Goal: Navigation & Orientation: Go to known website

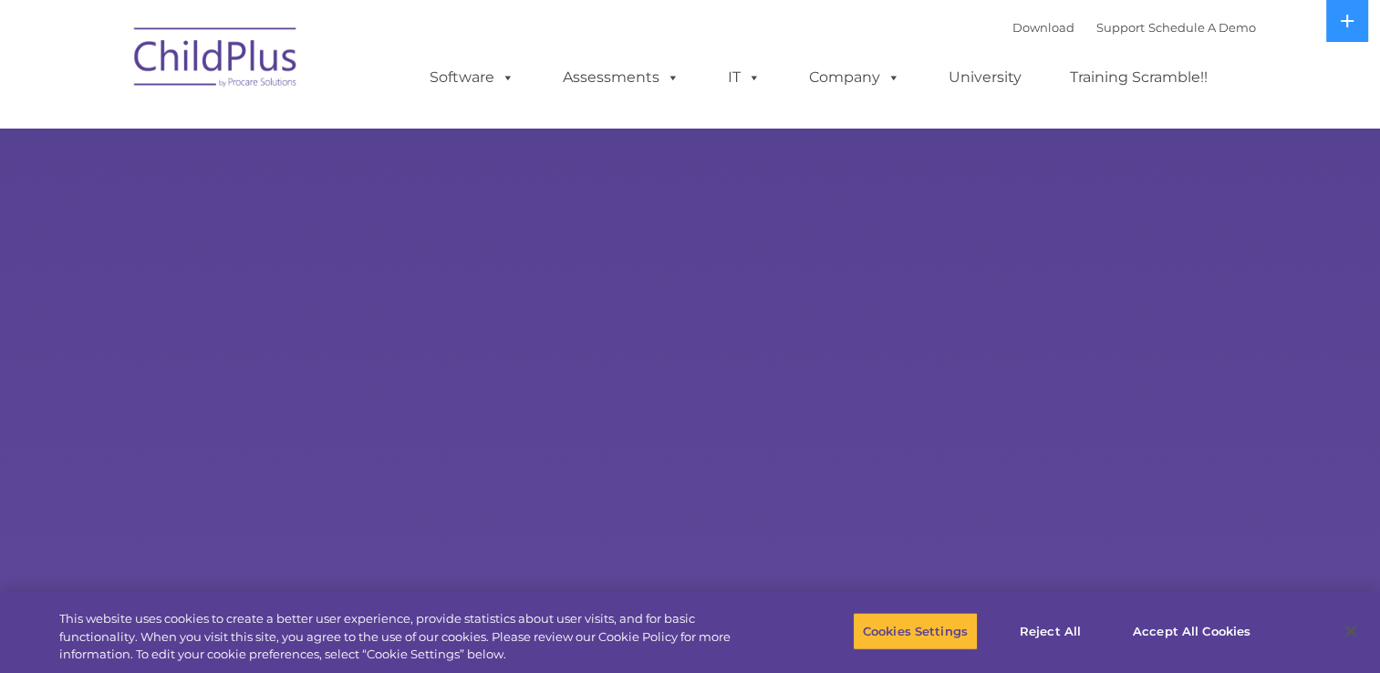
select select "MEDIUM"
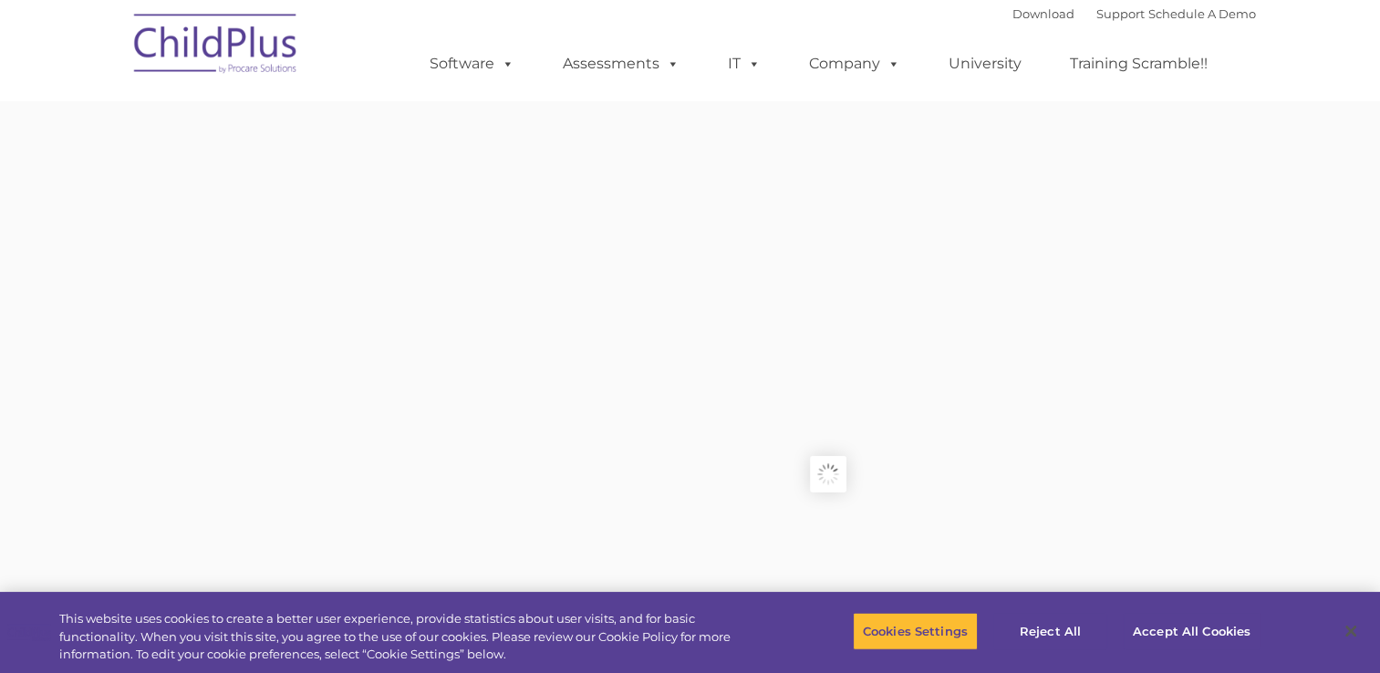
type input ""
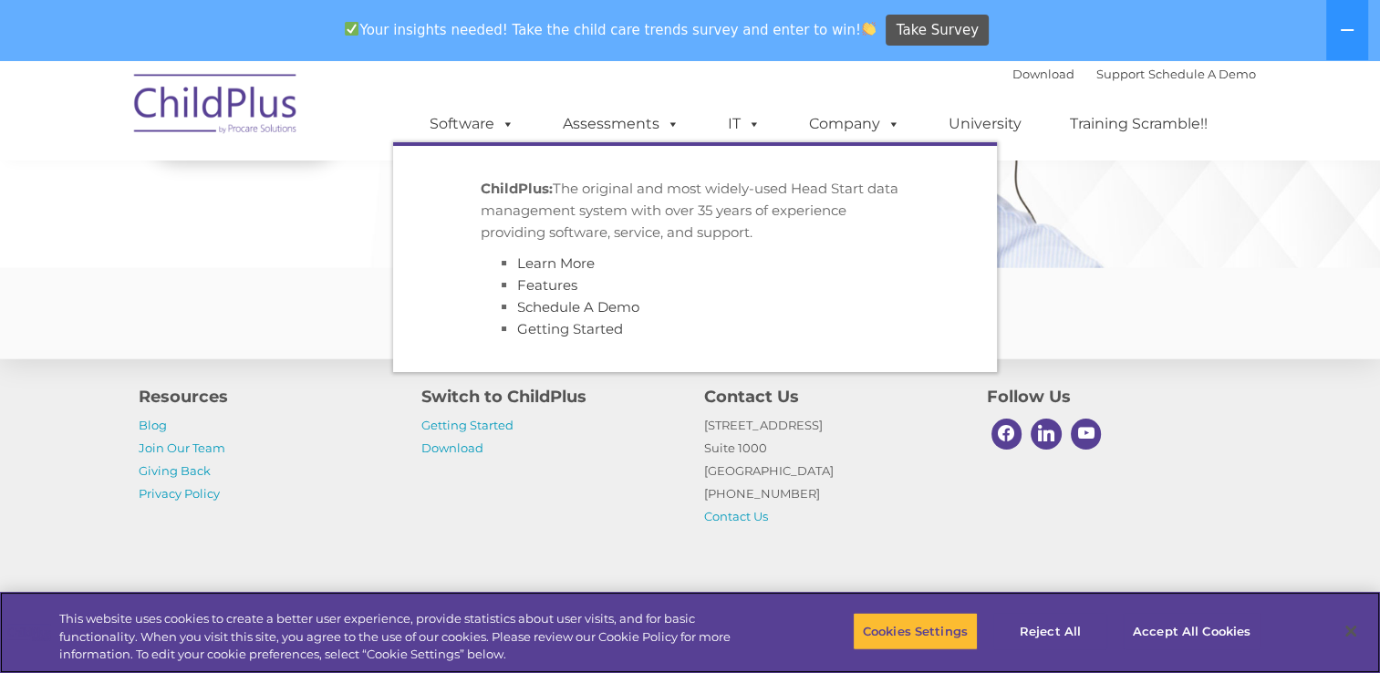
scroll to position [4523, 0]
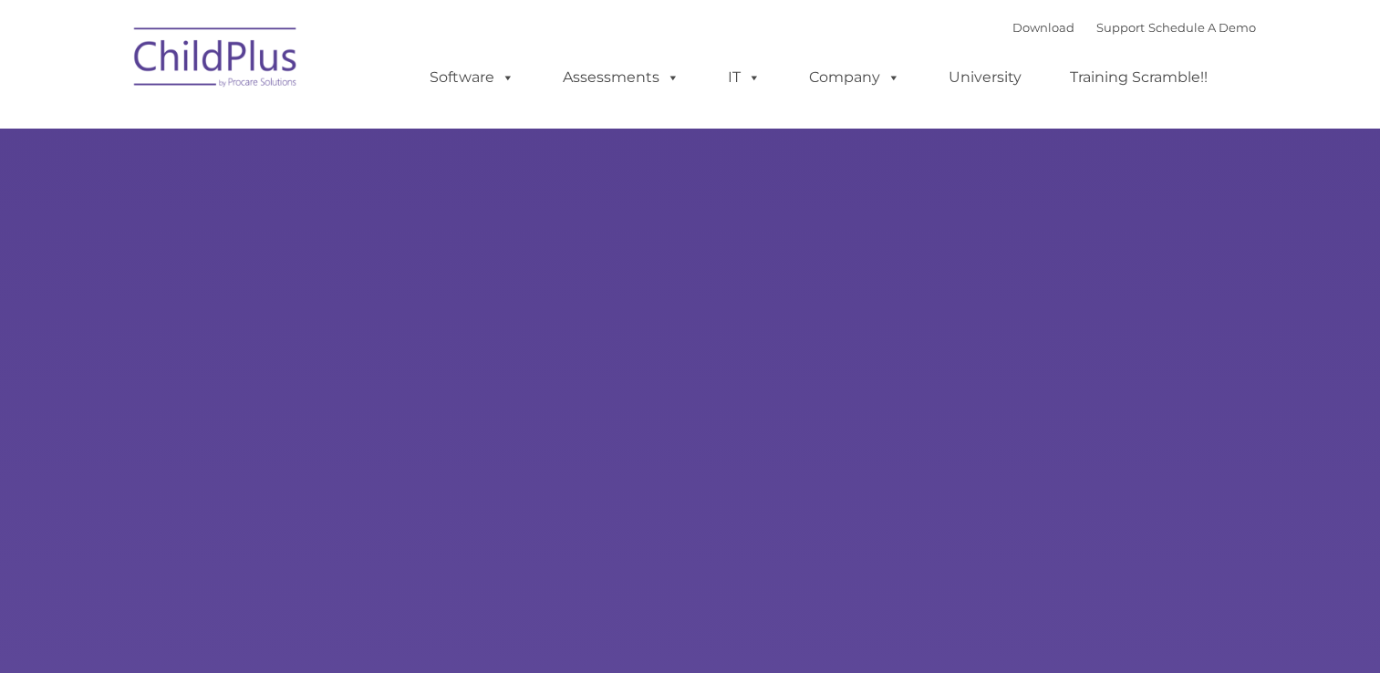
type input ""
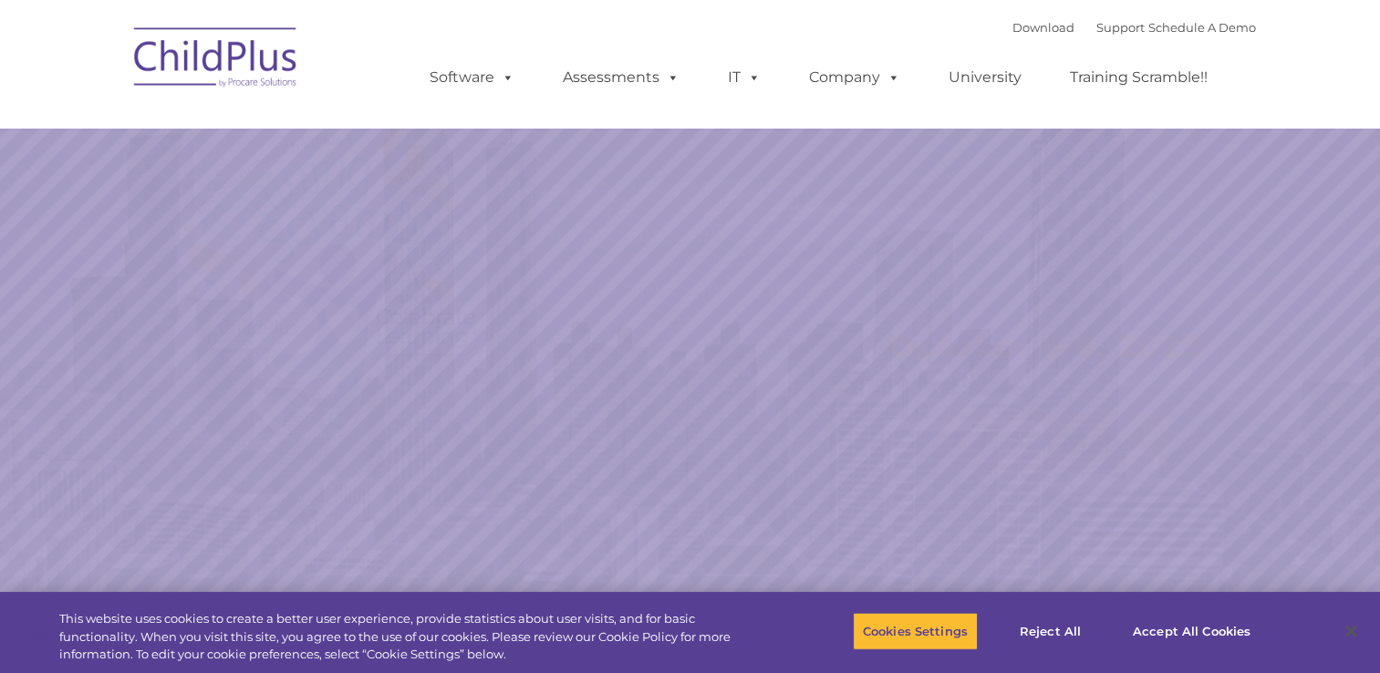
select select "MEDIUM"
